Goal: Navigation & Orientation: Find specific page/section

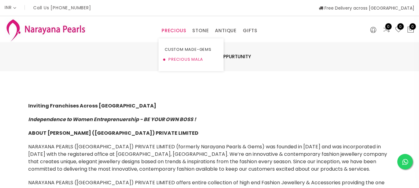
click at [177, 60] on link "PRECIOUS MALA" at bounding box center [191, 60] width 53 height 10
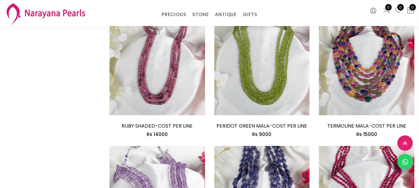
scroll to position [217, 0]
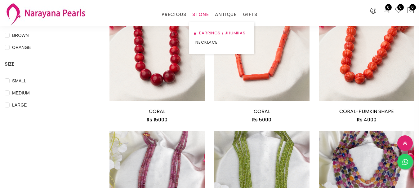
click at [231, 32] on link "EARRINGS / JHUMKAS" at bounding box center [221, 33] width 53 height 9
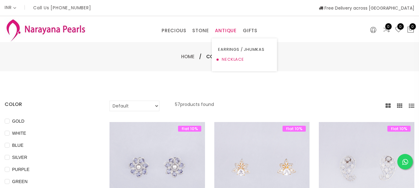
click at [231, 58] on link "NECKLACE" at bounding box center [244, 60] width 53 height 10
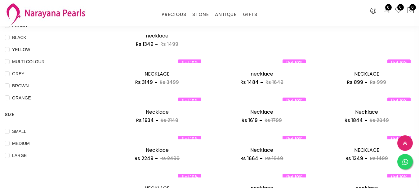
scroll to position [186, 0]
